Goal: Book appointment/travel/reservation

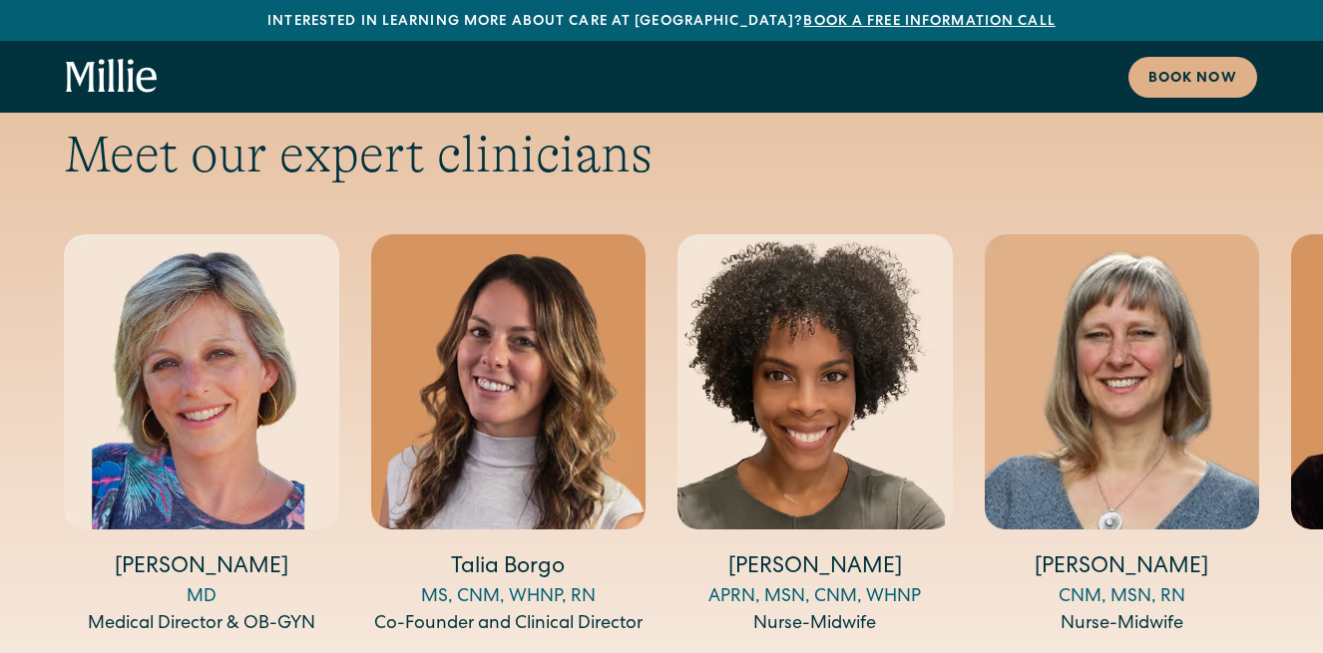
scroll to position [6525, 0]
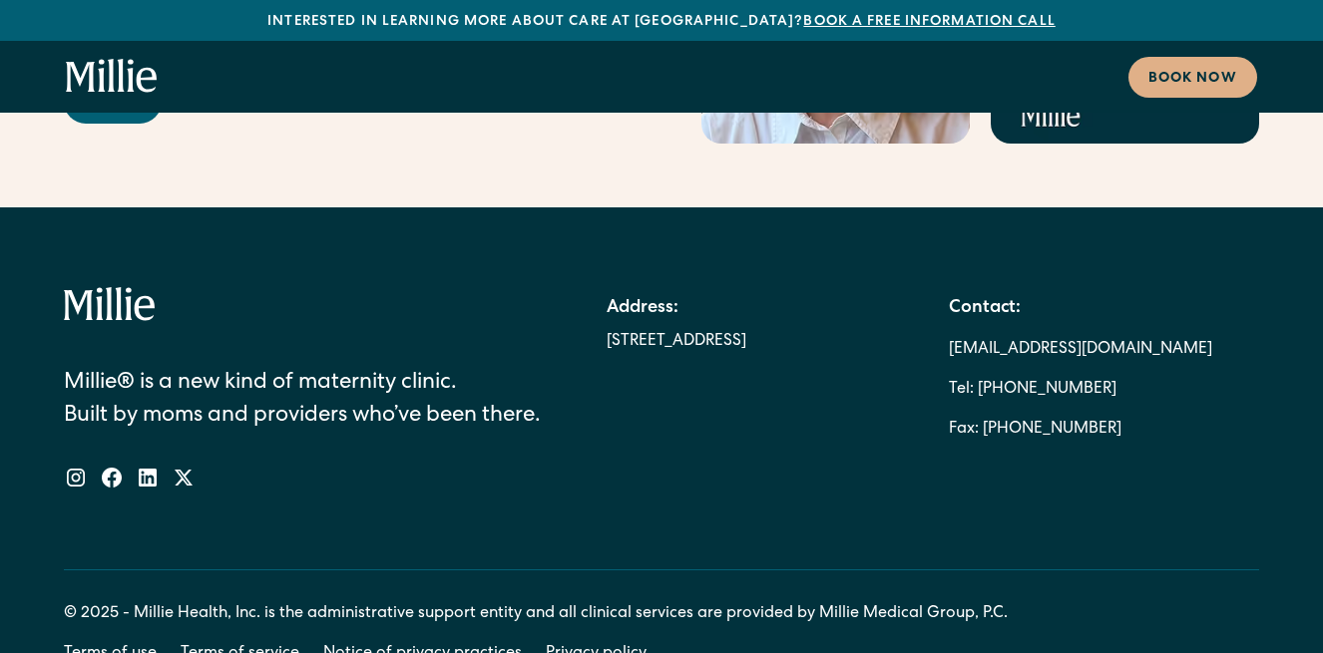
scroll to position [11224, 0]
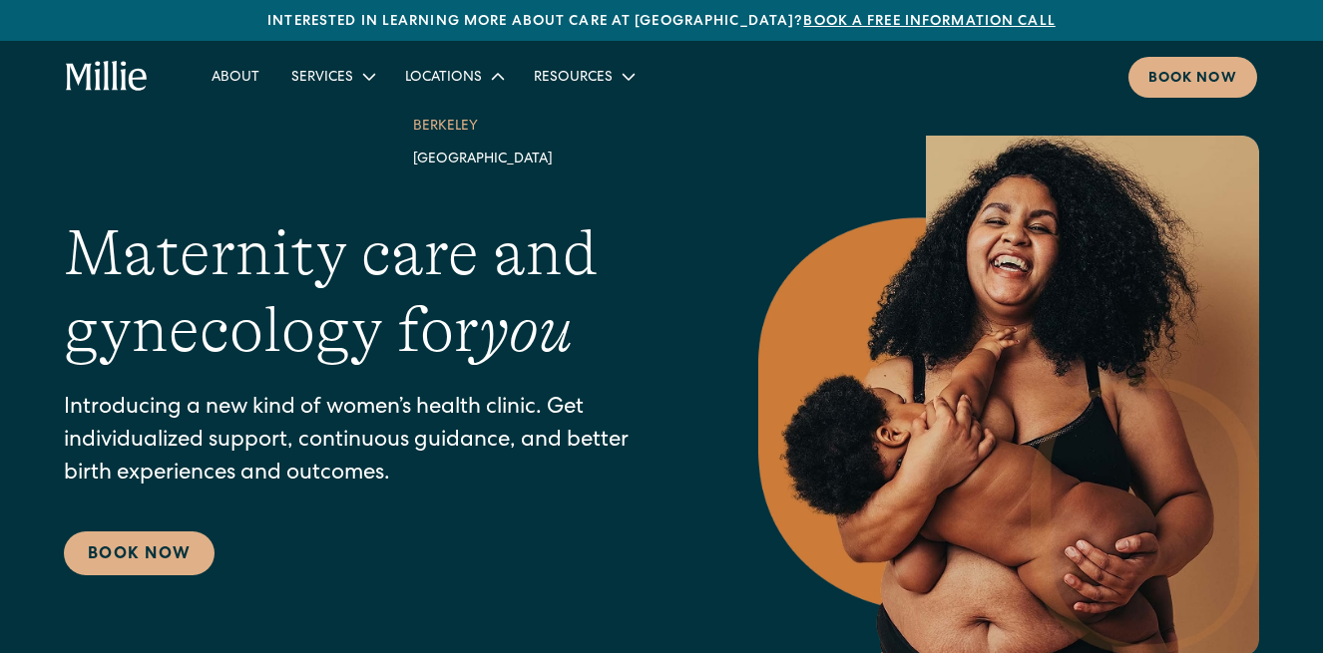
click at [439, 122] on link "Berkeley" at bounding box center [483, 125] width 172 height 33
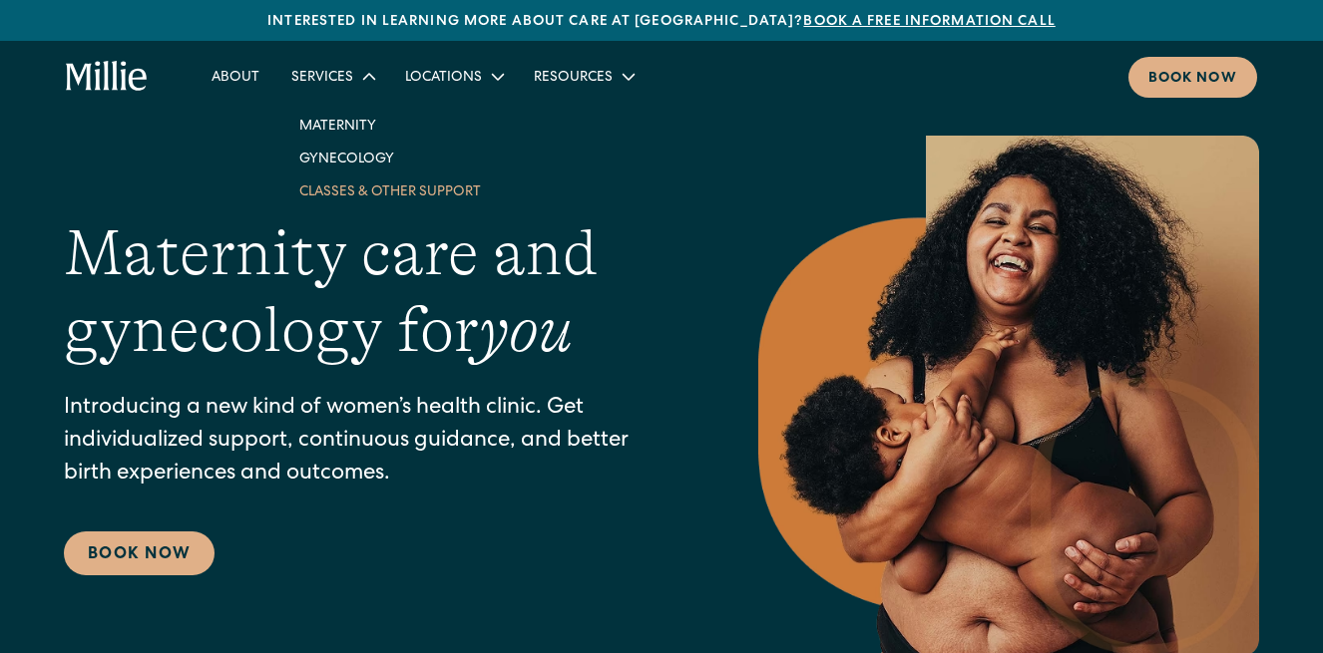
click at [341, 193] on link "Classes & Other Support" at bounding box center [390, 191] width 214 height 33
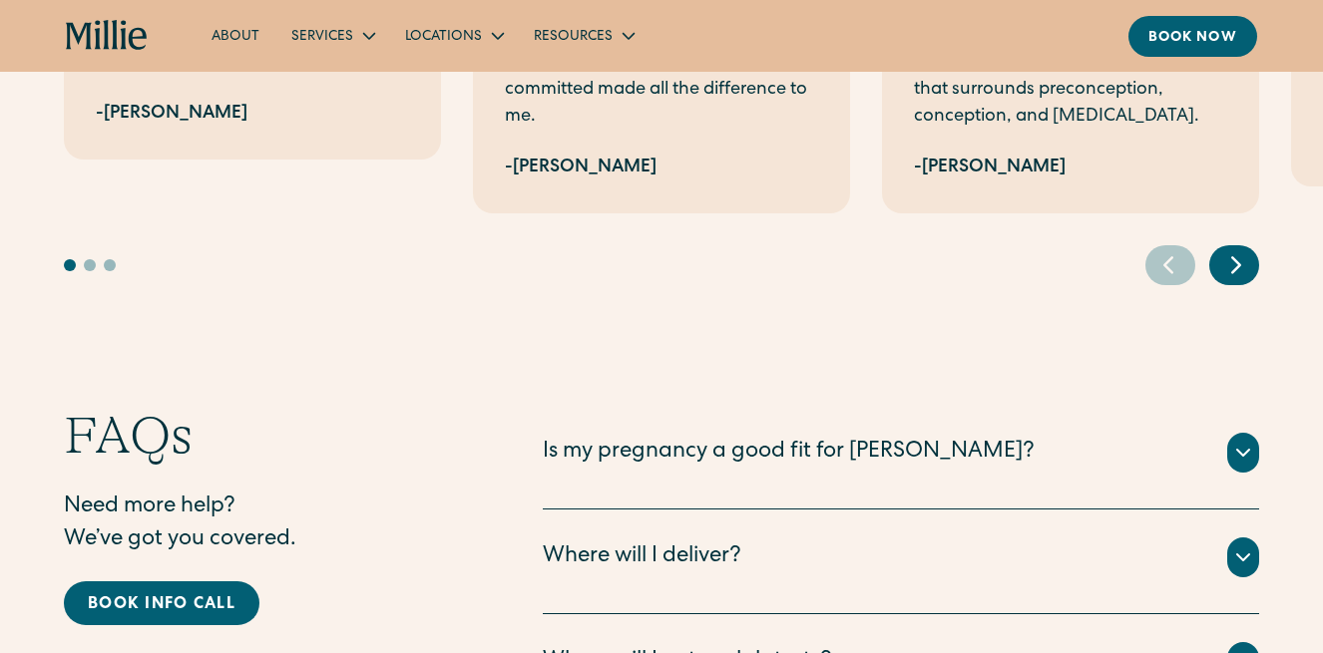
scroll to position [4902, 0]
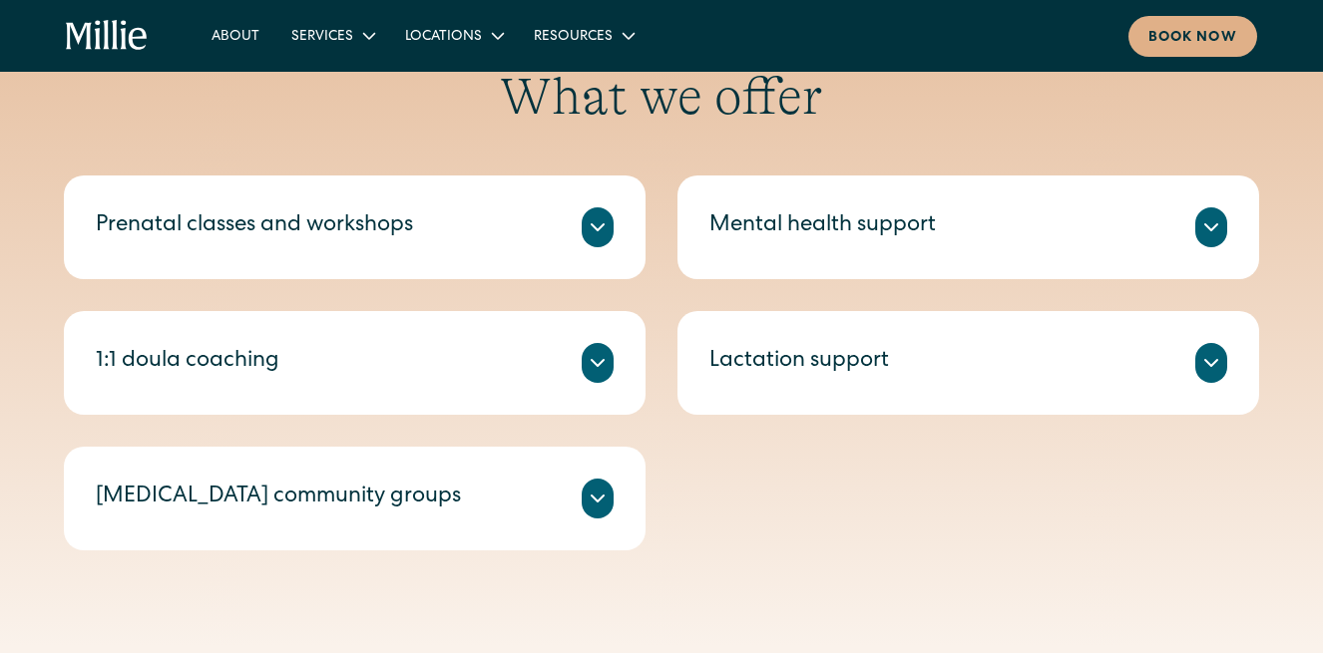
scroll to position [713, 0]
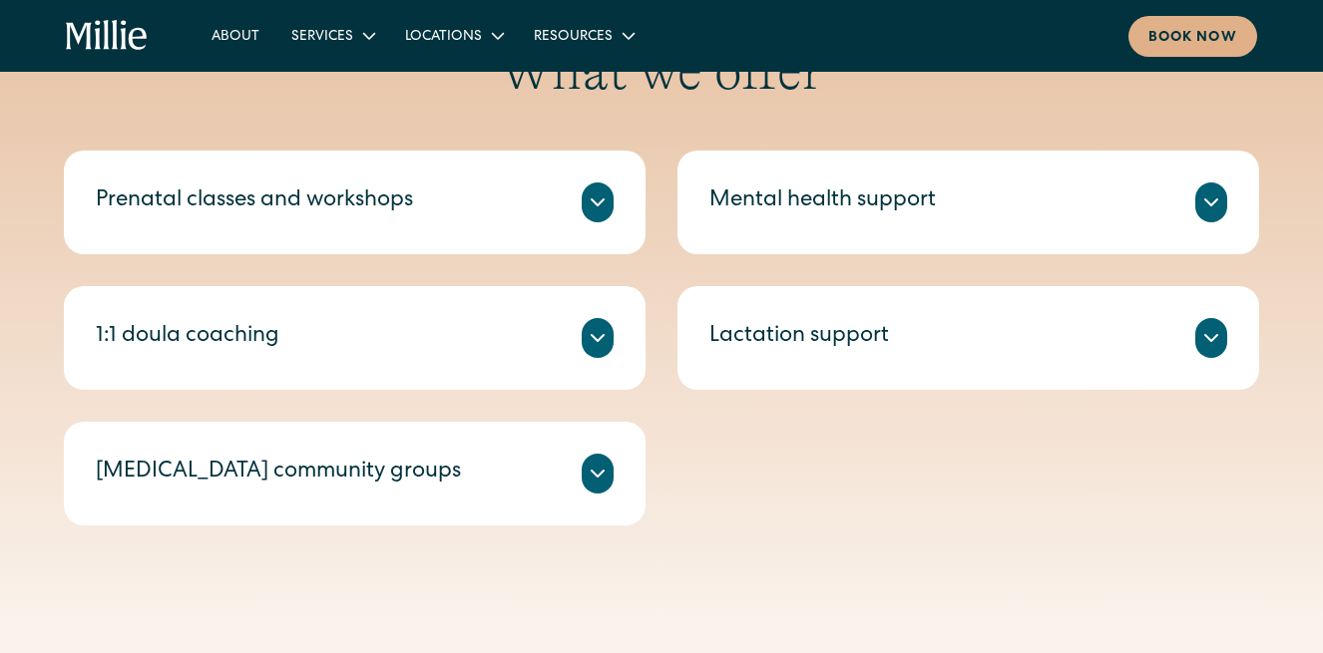
click at [593, 198] on icon at bounding box center [598, 203] width 24 height 24
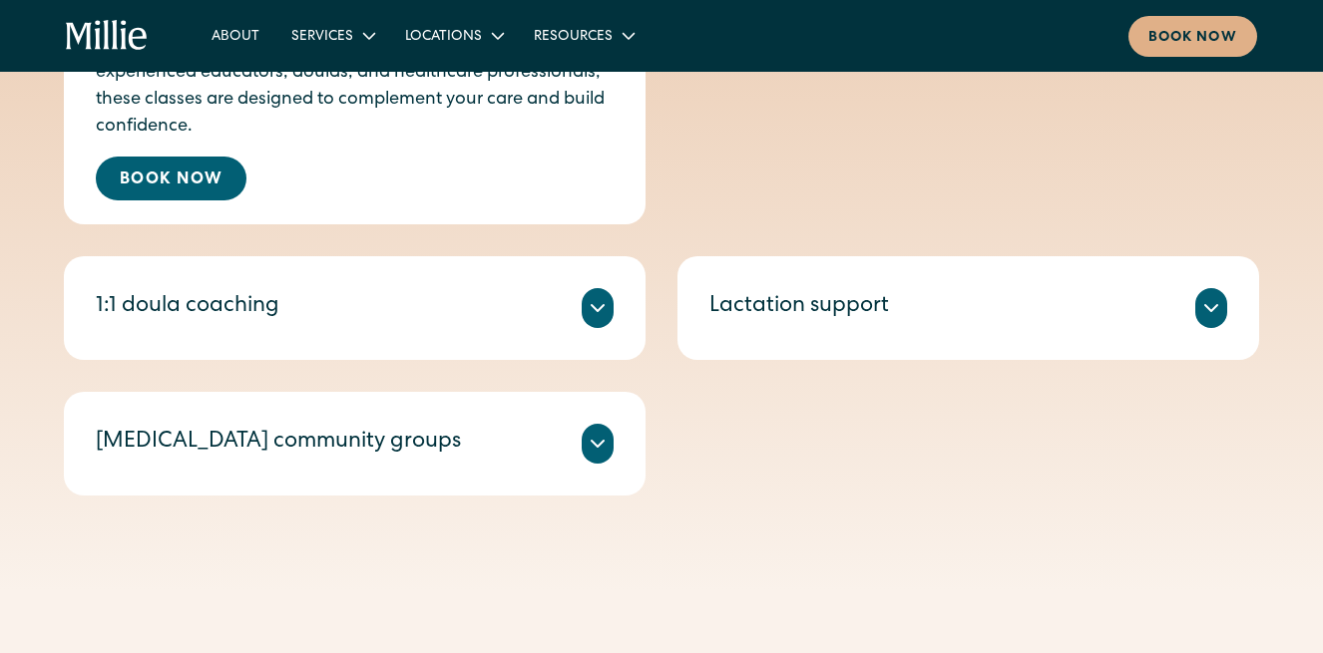
scroll to position [885, 0]
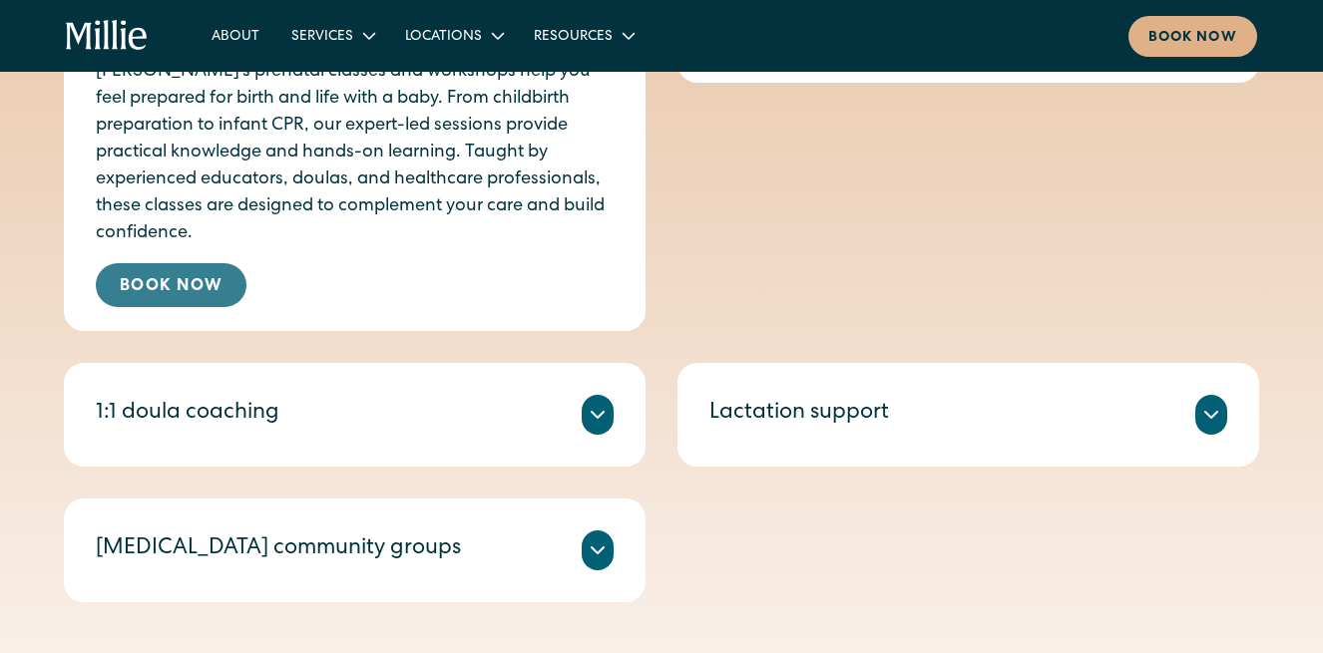
click at [226, 263] on link "Book Now" at bounding box center [171, 285] width 151 height 44
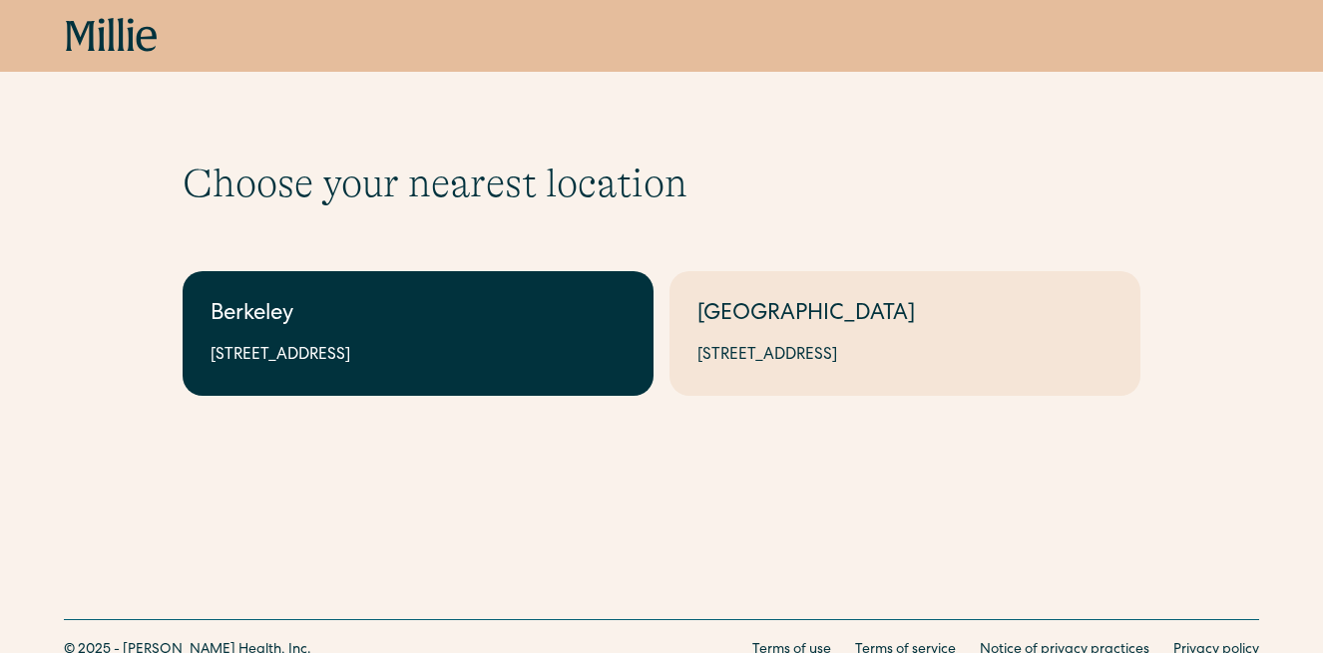
scroll to position [80, 0]
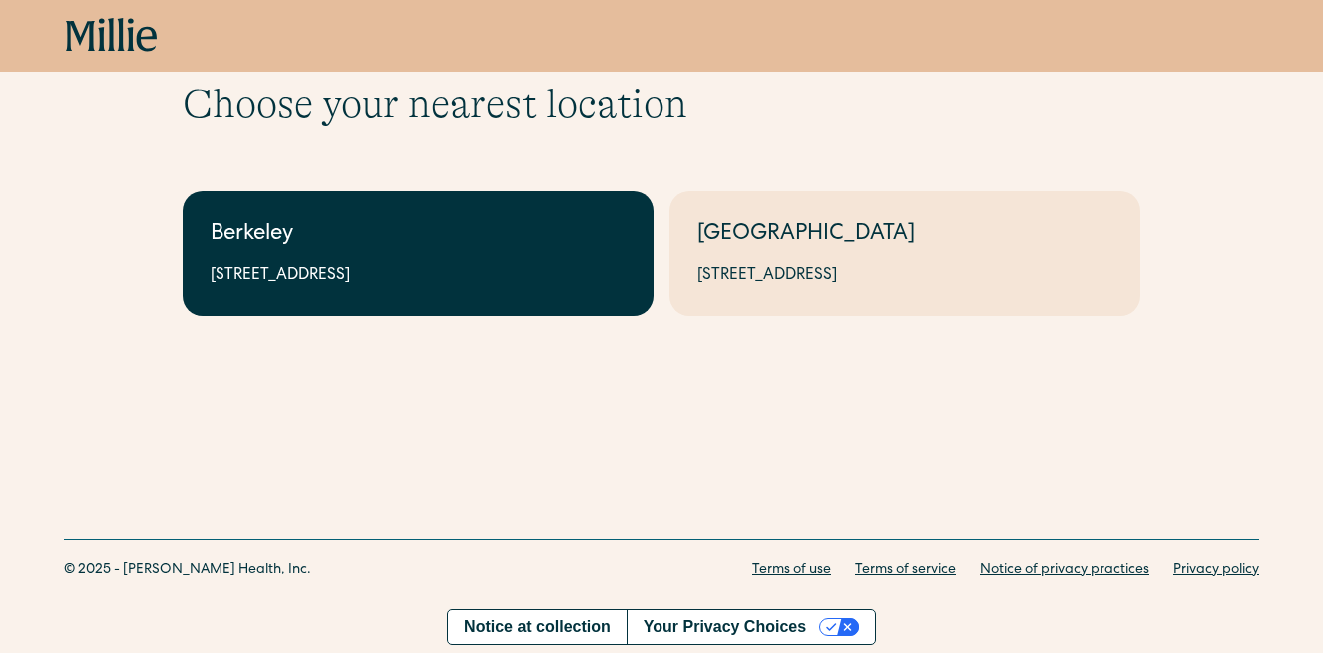
click at [287, 259] on link "Berkeley [STREET_ADDRESS]" at bounding box center [418, 254] width 471 height 125
